Goal: Task Accomplishment & Management: Manage account settings

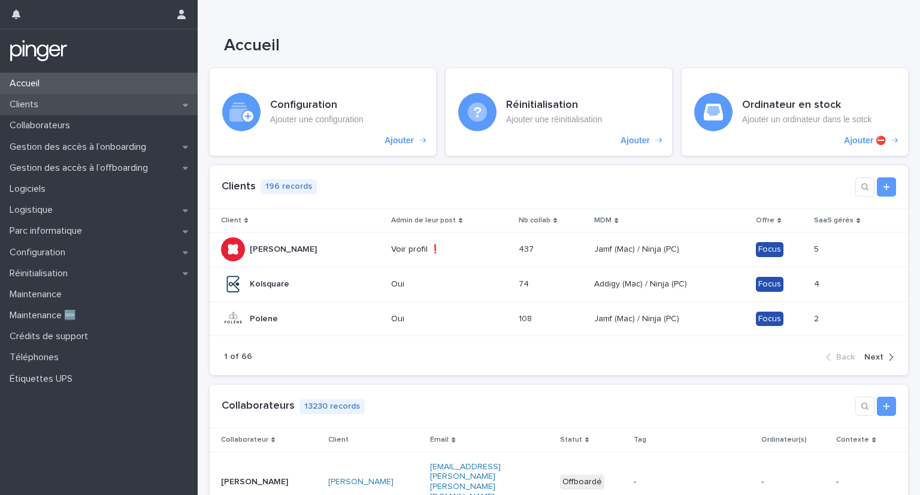
click at [111, 110] on div "Clients" at bounding box center [99, 104] width 198 height 21
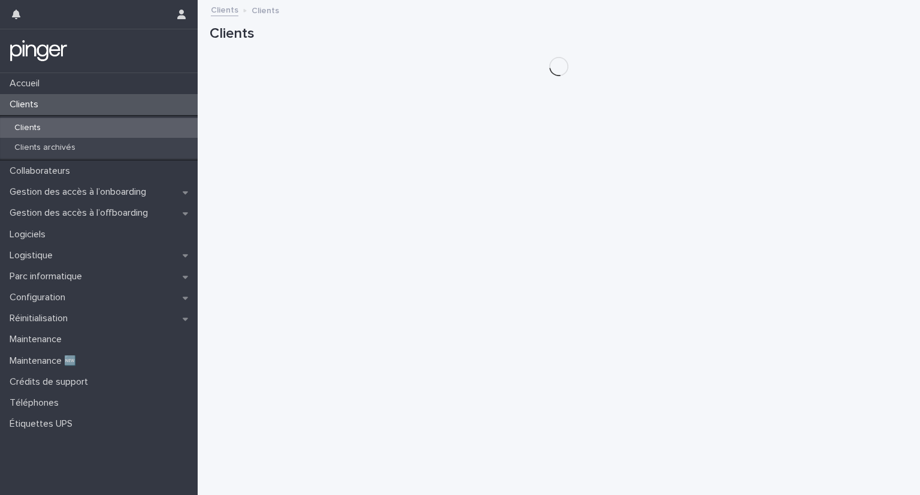
click at [96, 129] on div "Clients" at bounding box center [99, 128] width 198 height 20
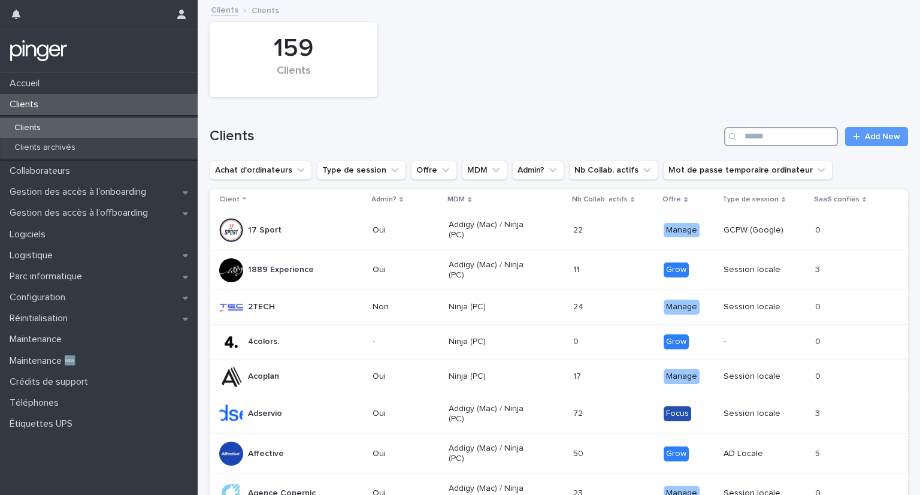
click at [743, 136] on input "Search" at bounding box center [781, 136] width 114 height 19
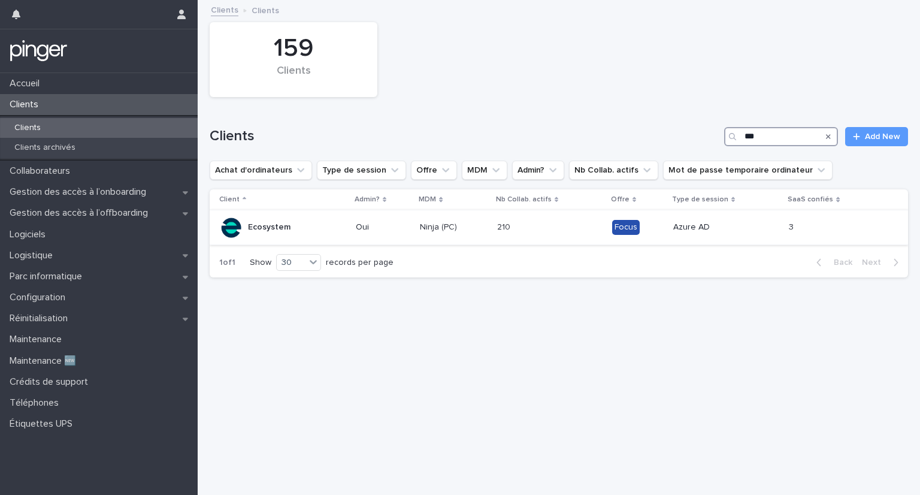
type input "***"
click at [265, 226] on p "Ecosystem" at bounding box center [269, 227] width 43 height 10
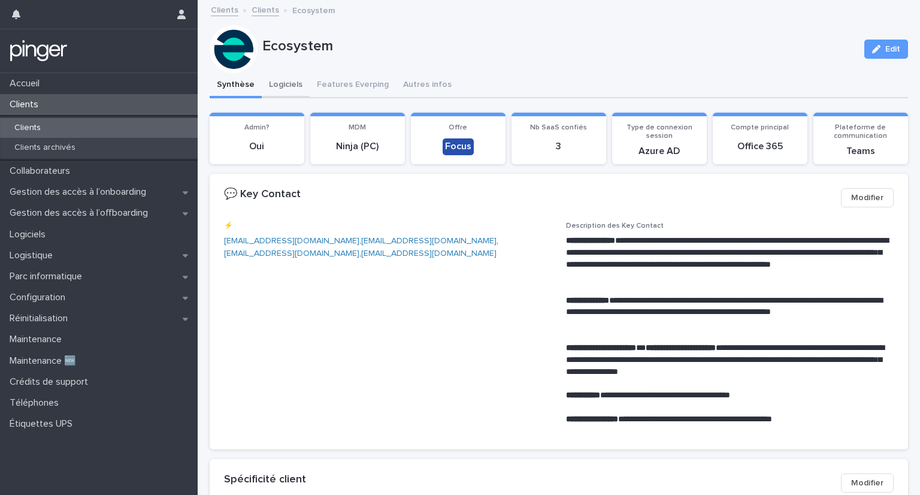
click at [292, 90] on button "Logiciels" at bounding box center [286, 85] width 48 height 25
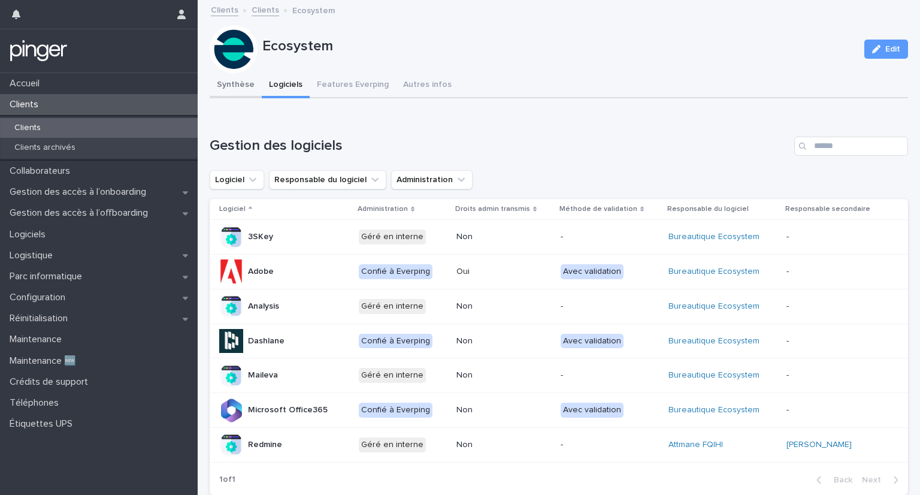
click at [247, 81] on button "Synthèse" at bounding box center [236, 85] width 52 height 25
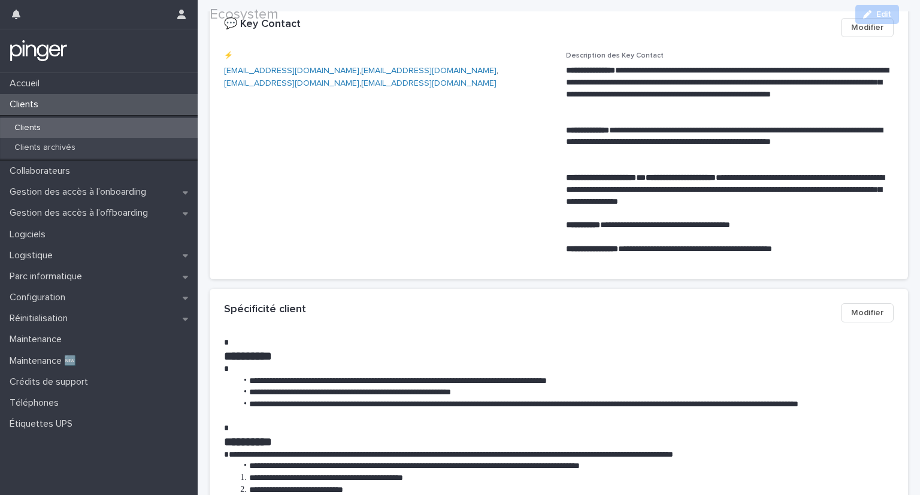
scroll to position [180, 0]
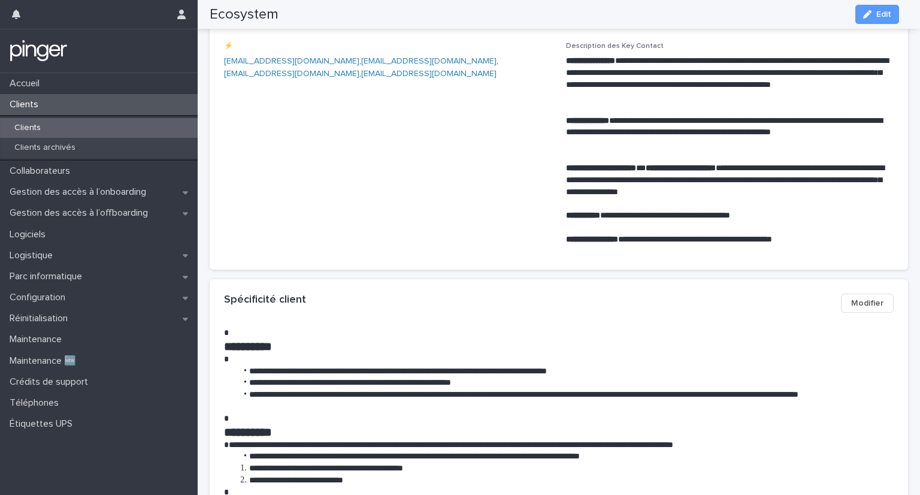
click at [870, 300] on span "Modifier" at bounding box center [867, 303] width 32 height 12
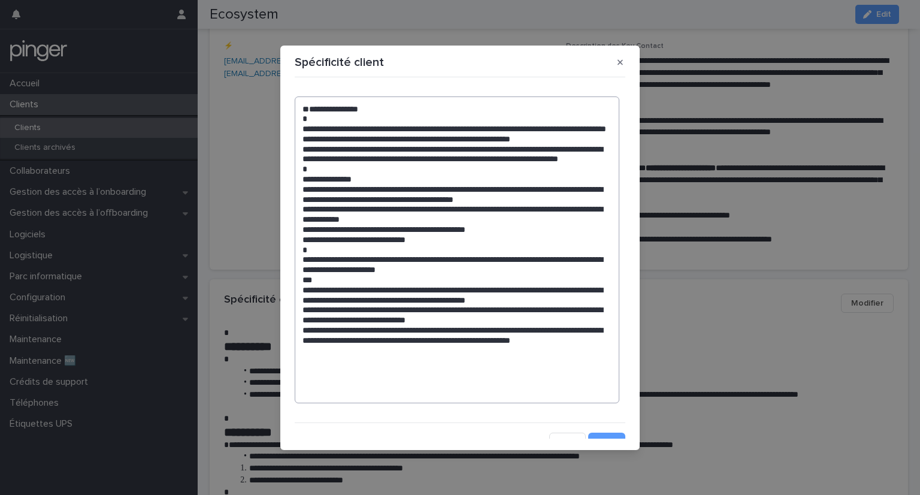
scroll to position [13, 0]
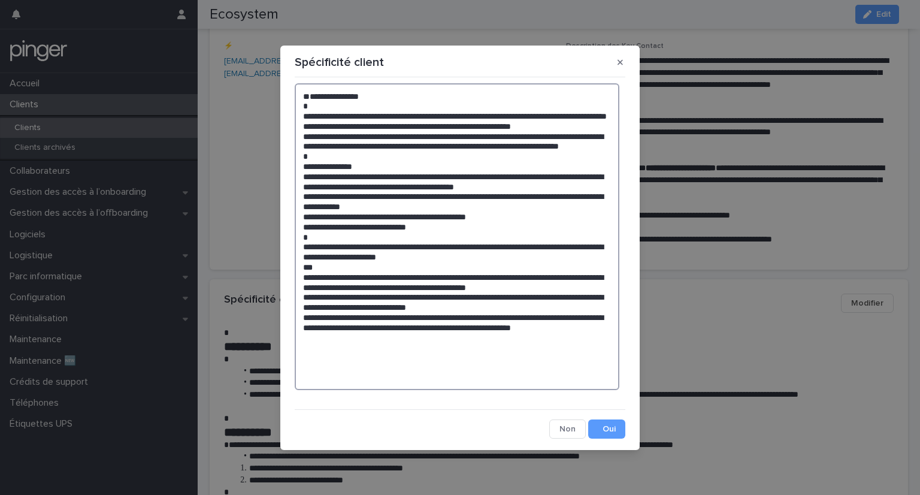
click at [465, 375] on textarea at bounding box center [457, 236] width 325 height 307
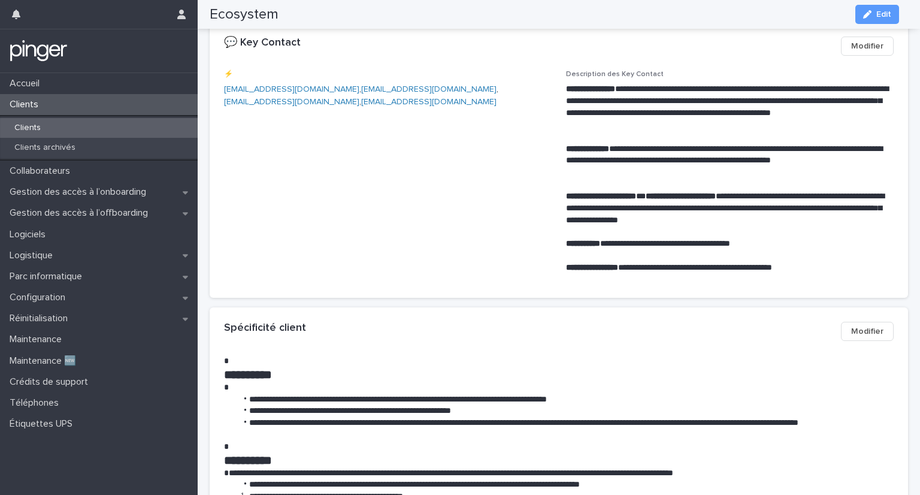
scroll to position [0, 0]
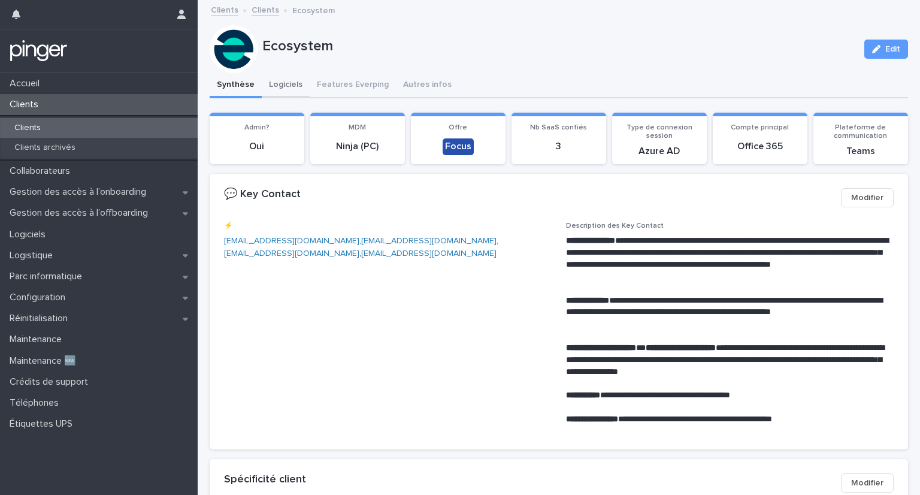
click at [292, 84] on button "Logiciels" at bounding box center [286, 85] width 48 height 25
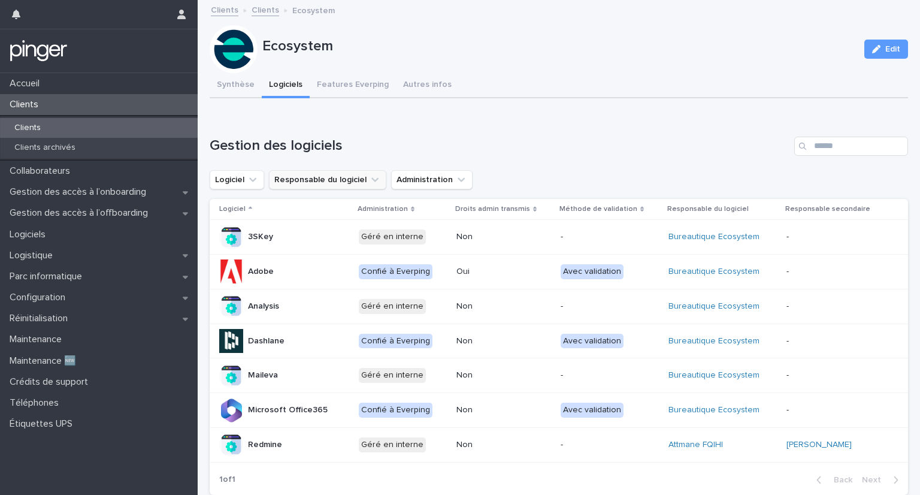
click at [369, 179] on icon "Responsable du logiciel" at bounding box center [375, 180] width 12 height 12
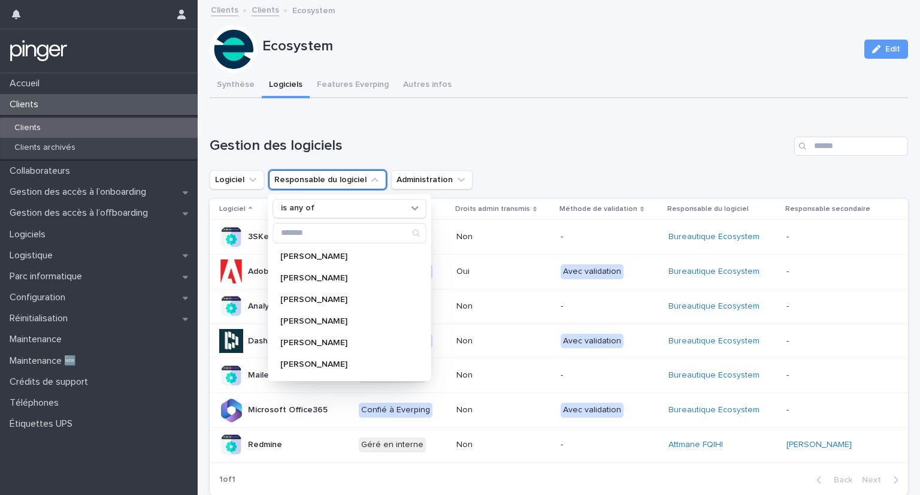
click at [410, 145] on h1 "Gestion des logiciels" at bounding box center [500, 145] width 580 height 17
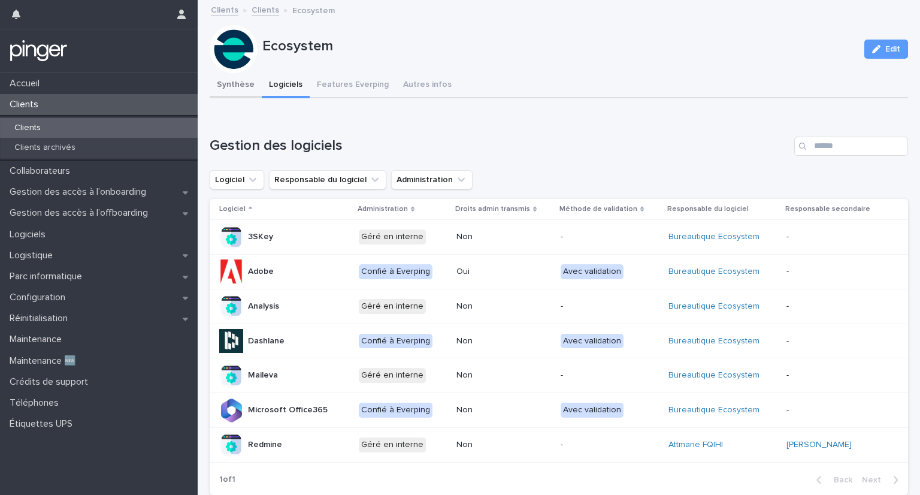
click at [241, 84] on button "Synthèse" at bounding box center [236, 85] width 52 height 25
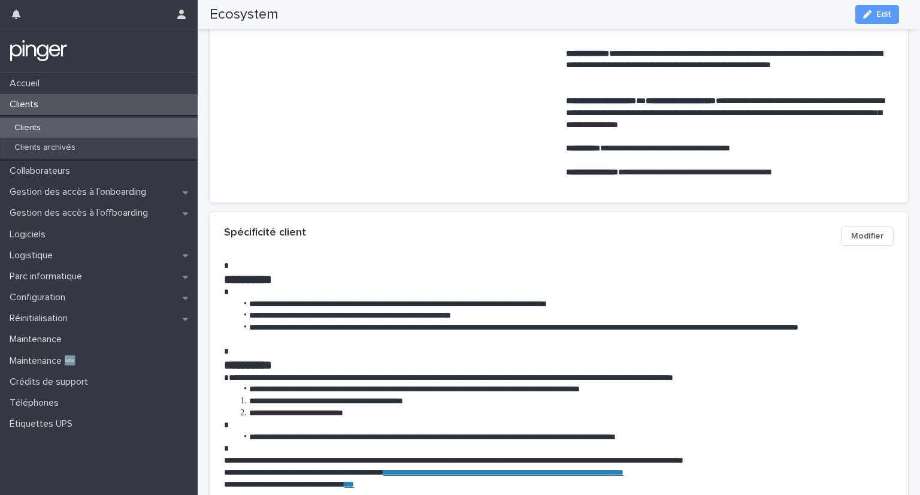
scroll to position [240, 0]
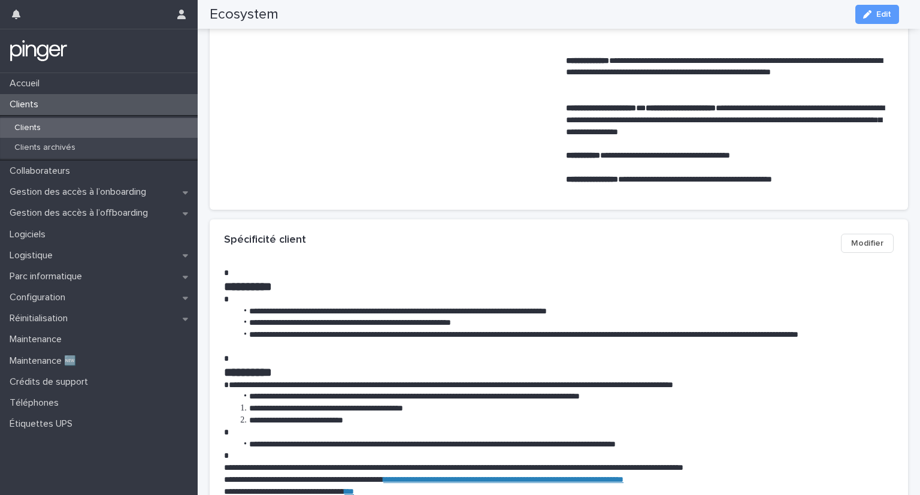
click at [842, 243] on button "Modifier" at bounding box center [867, 243] width 53 height 19
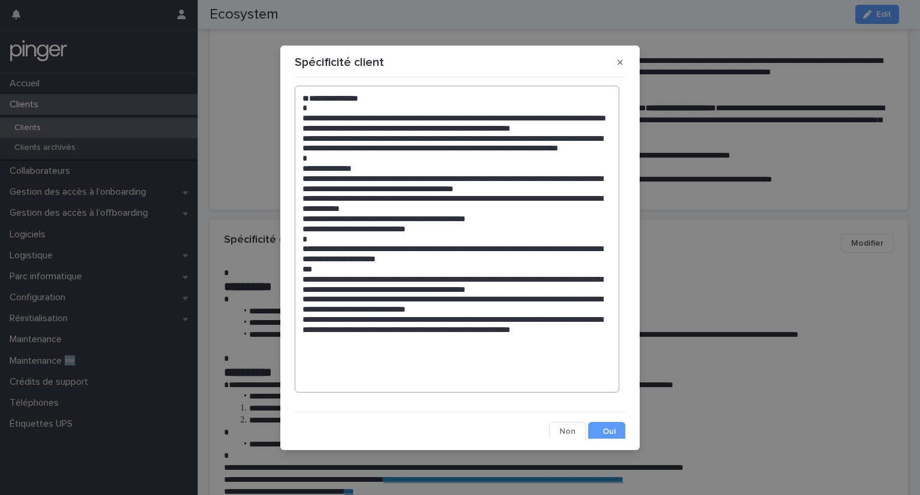
scroll to position [13, 0]
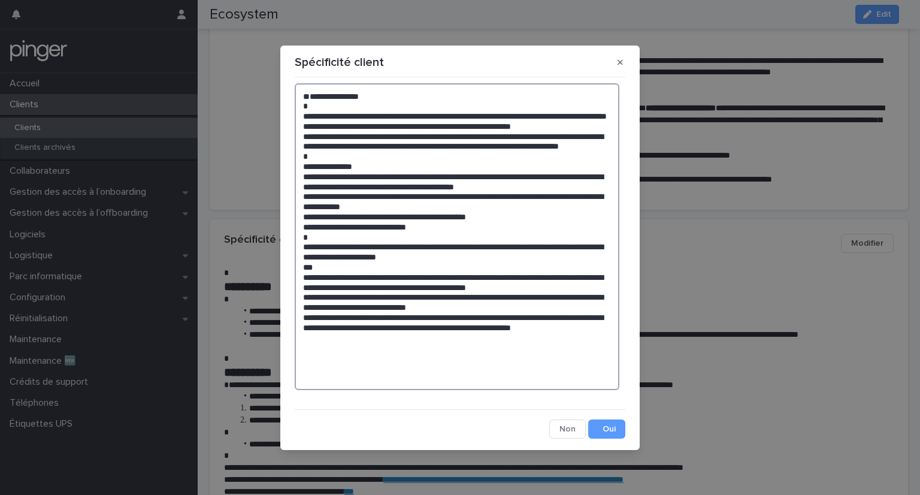
click at [347, 266] on textarea at bounding box center [457, 236] width 325 height 307
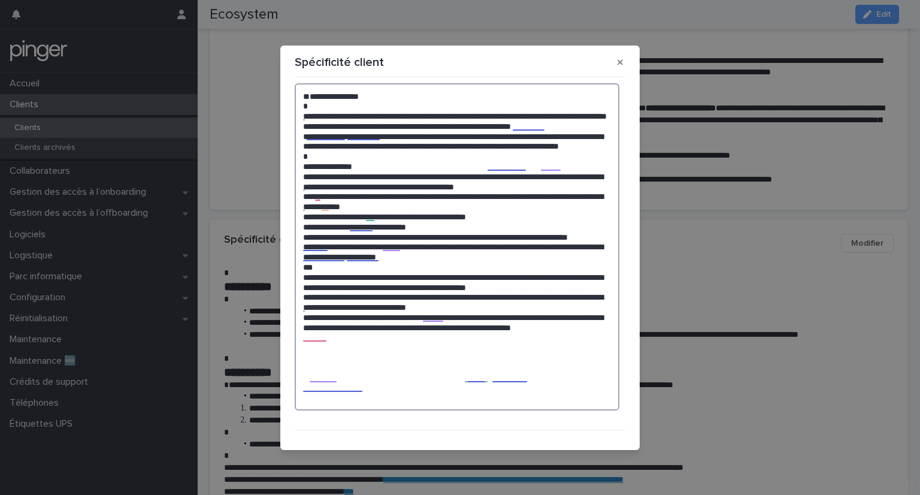
click at [339, 274] on textarea at bounding box center [457, 247] width 325 height 328
paste textarea "**********"
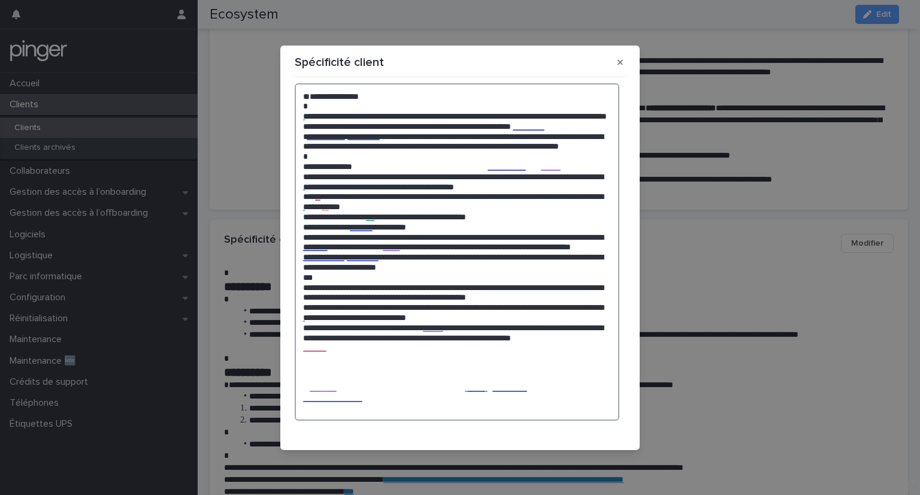
click at [304, 269] on textarea at bounding box center [457, 252] width 325 height 338
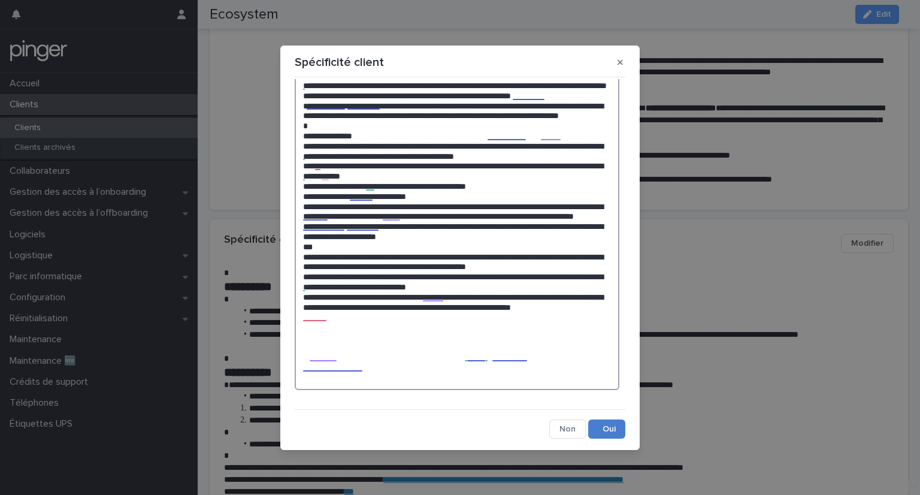
type textarea "**********"
click at [589, 428] on button "Save" at bounding box center [606, 428] width 37 height 19
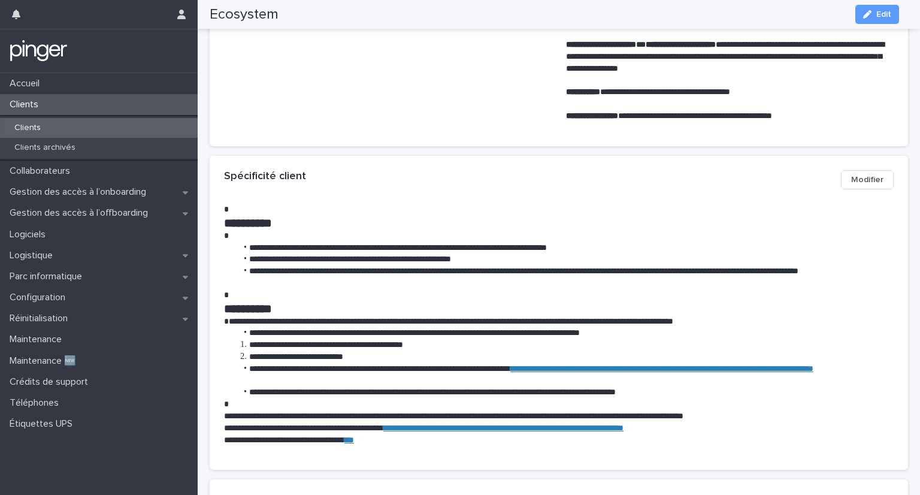
scroll to position [359, 0]
